Goal: Task Accomplishment & Management: Complete application form

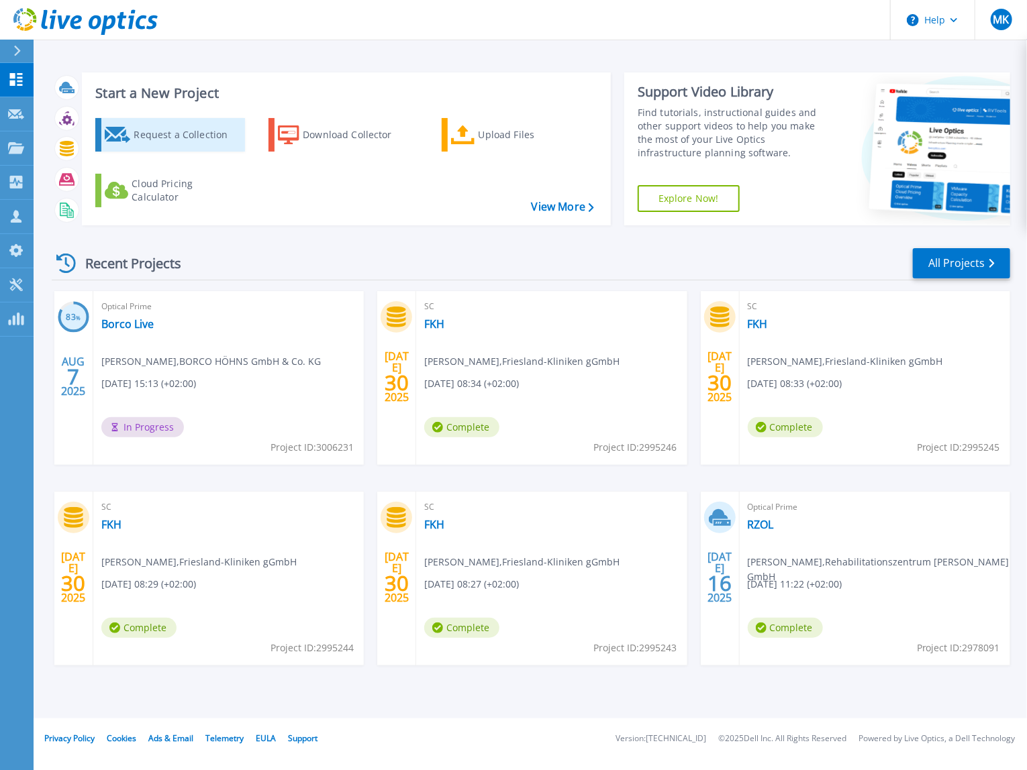
click at [164, 133] on div "Request a Collection" at bounding box center [187, 134] width 107 height 27
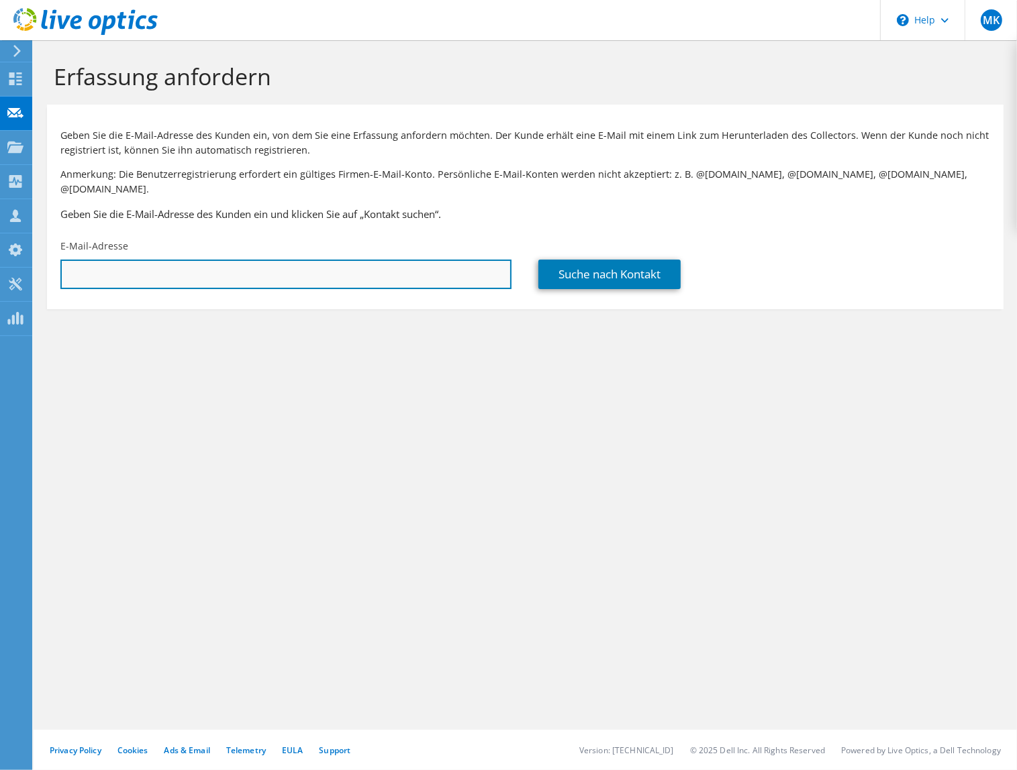
click at [115, 260] on input "text" at bounding box center [285, 275] width 451 height 30
paste input "MEngels@hase-safety.com"
type input "MEngels@hase-safety.com"
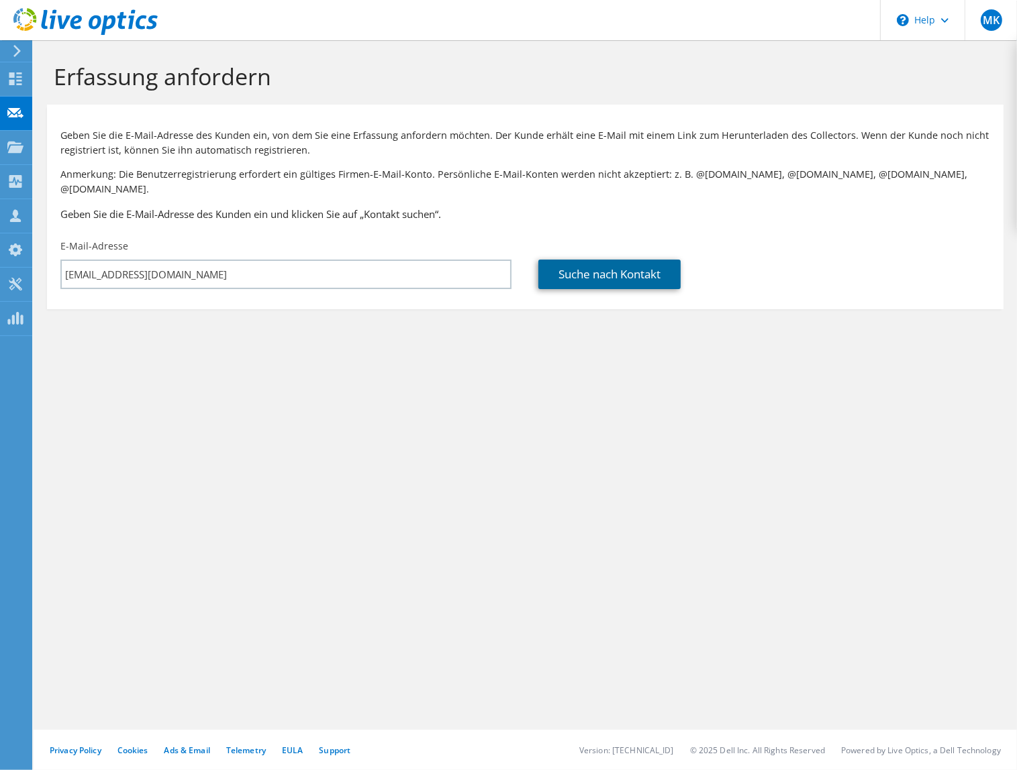
click at [651, 264] on link "Suche nach Kontakt" at bounding box center [609, 275] width 142 height 30
type input "Hase Safety Group AG"
type input "Maximilian"
type input "Engels"
type input "Deutschland"
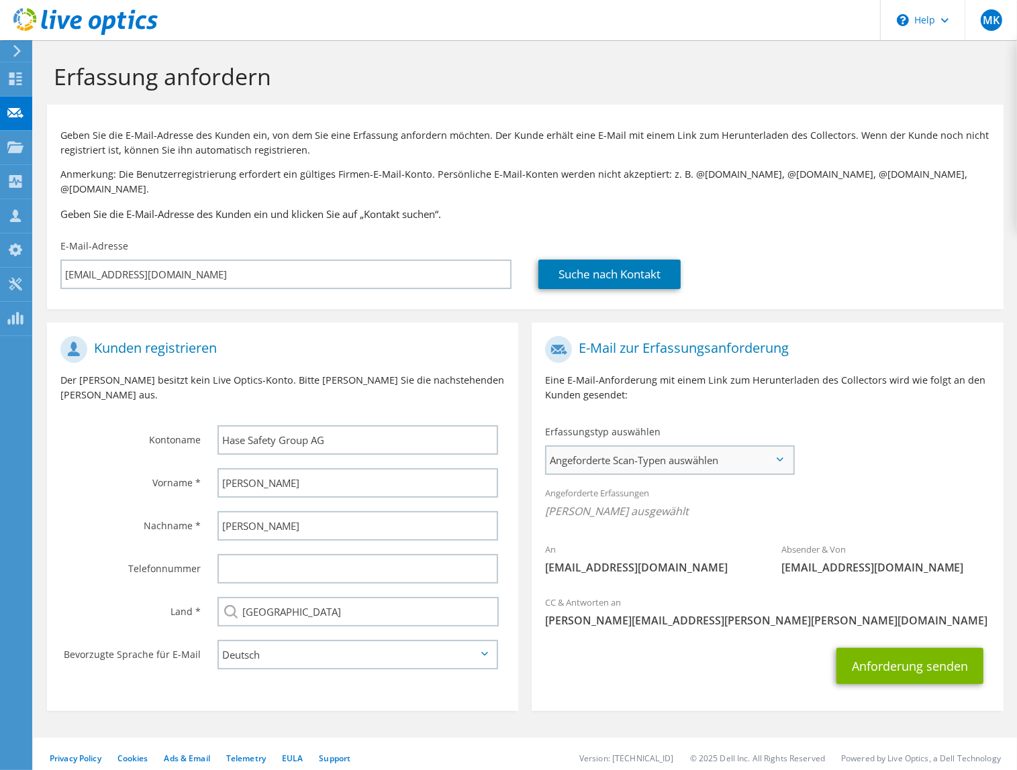
click at [613, 454] on span "Angeforderte Scan-Typen auswählen" at bounding box center [669, 460] width 246 height 27
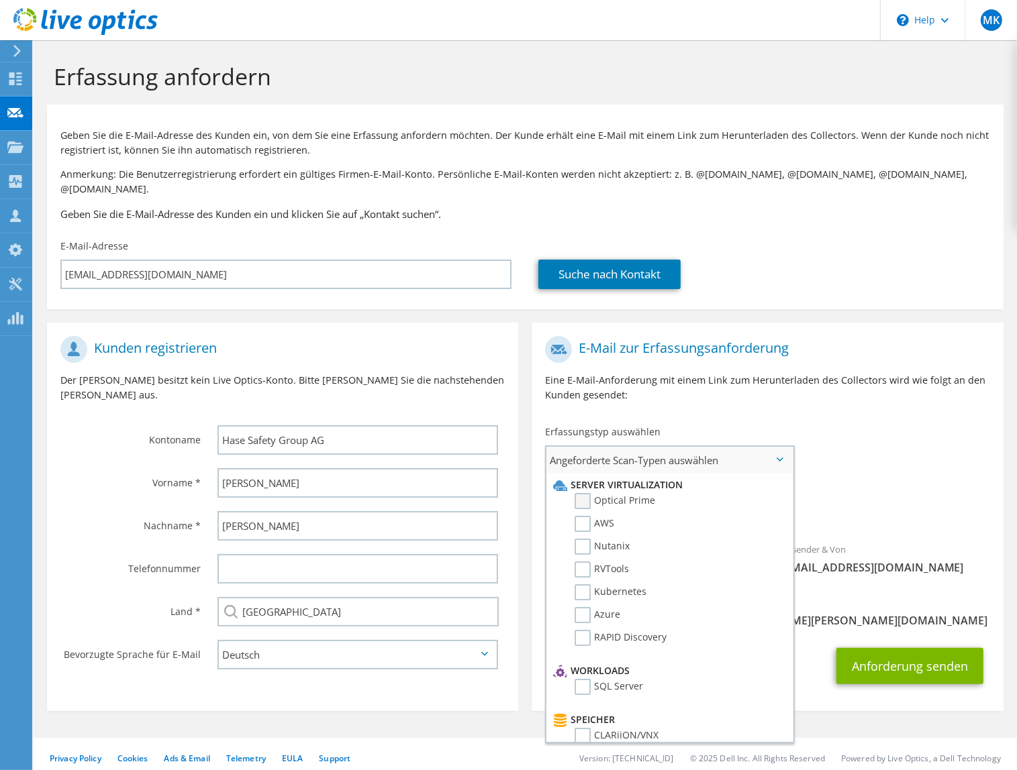
click at [581, 493] on label "Optical Prime" at bounding box center [614, 501] width 81 height 16
click at [0, 0] on input "Optical Prime" at bounding box center [0, 0] width 0 height 0
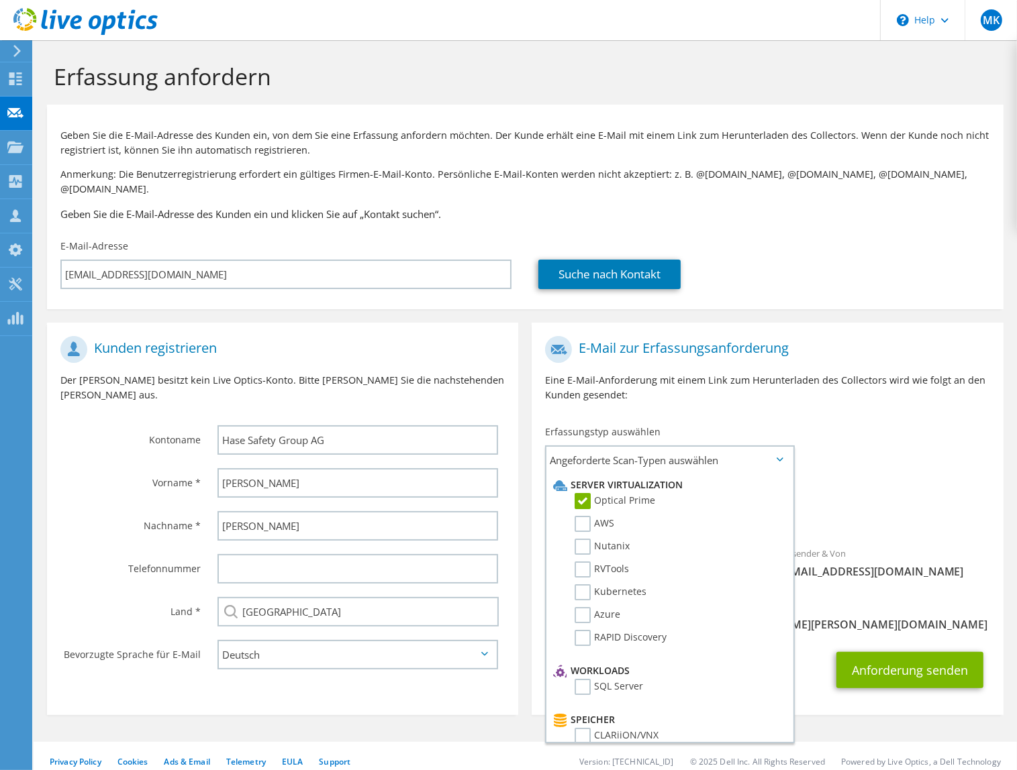
click at [964, 504] on span "Optical Prime" at bounding box center [767, 515] width 444 height 22
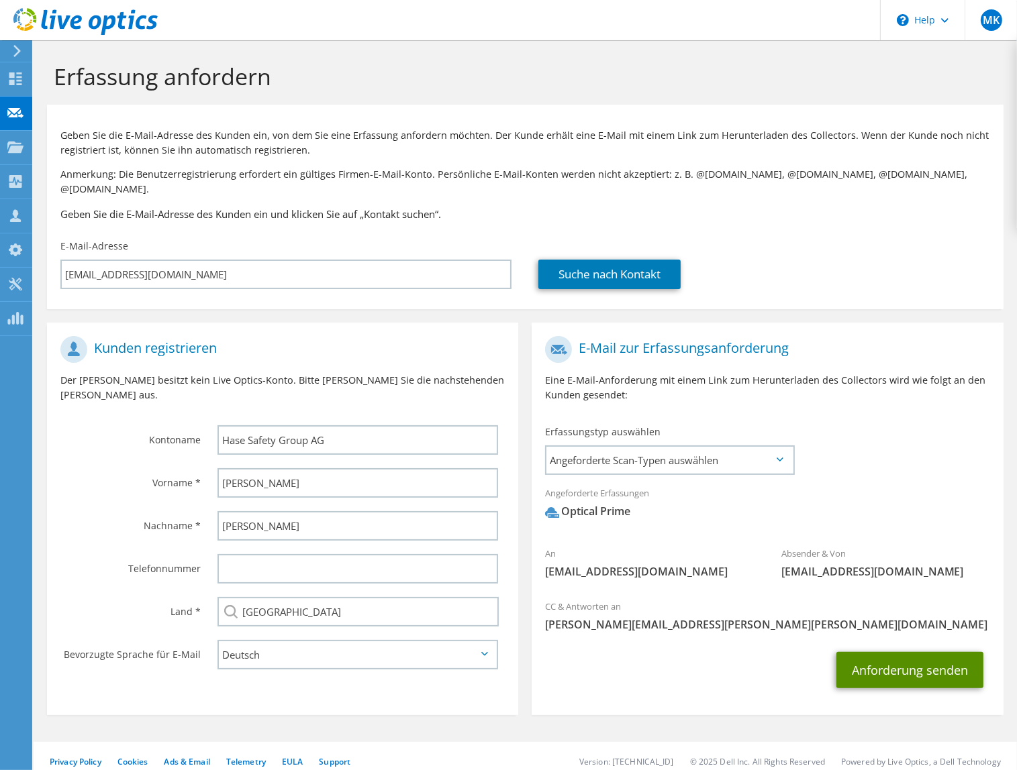
click at [929, 657] on button "Anforderung senden" at bounding box center [909, 670] width 147 height 36
